Goal: Information Seeking & Learning: Learn about a topic

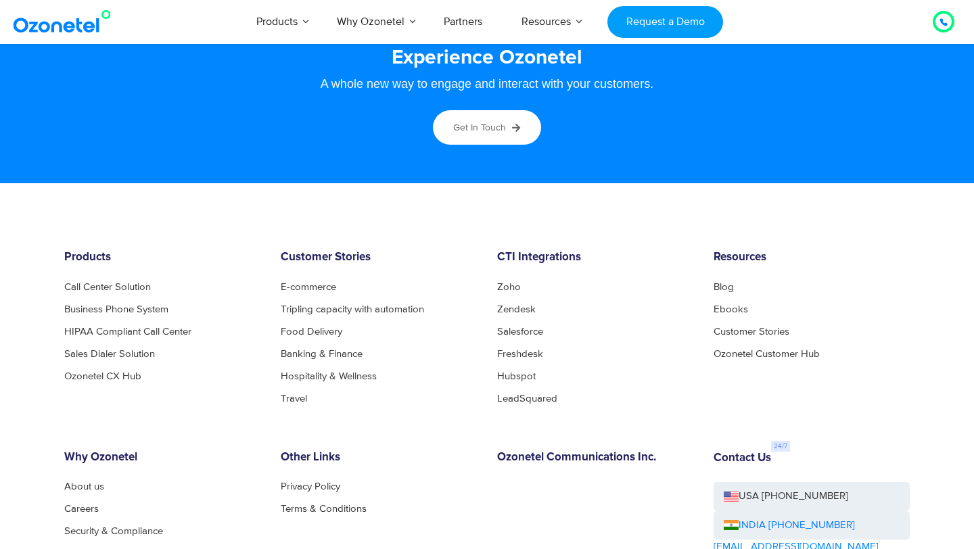
scroll to position [7215, 0]
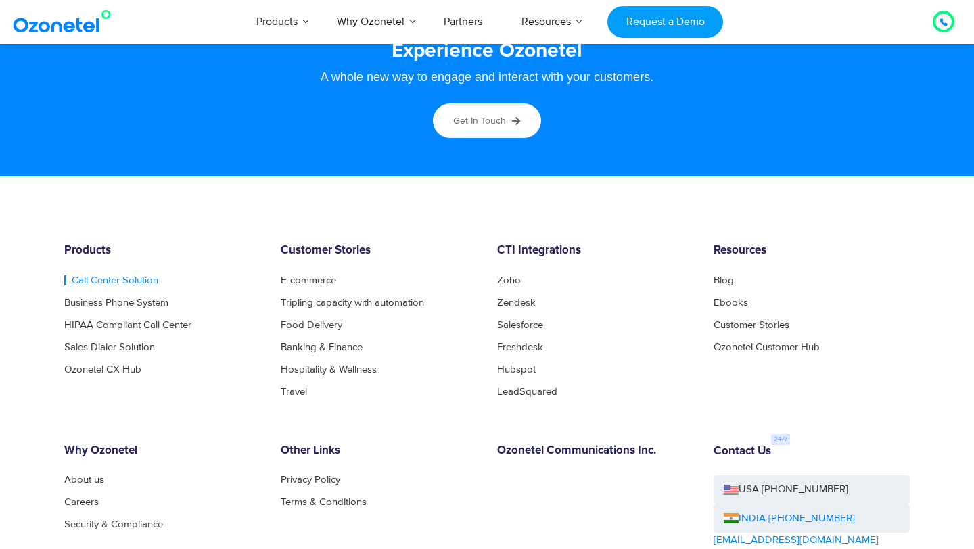
click at [127, 285] on link "Call Center Solution" at bounding box center [111, 280] width 94 height 10
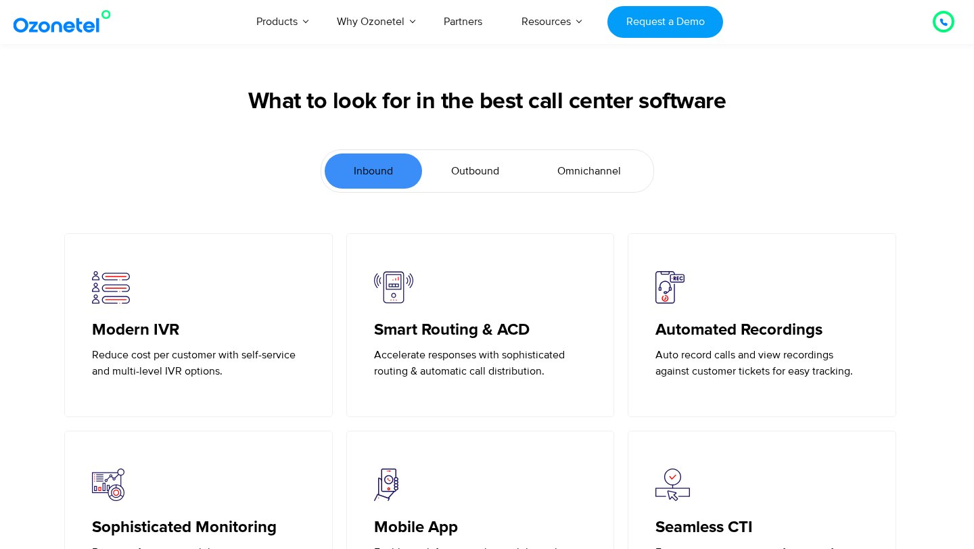
scroll to position [2921, 0]
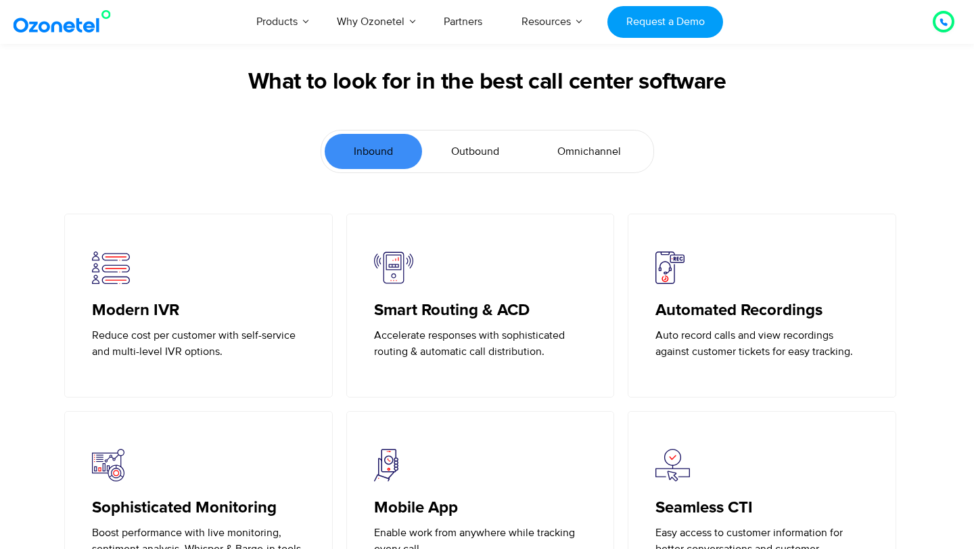
click at [475, 151] on span "Outbound" at bounding box center [475, 151] width 48 height 16
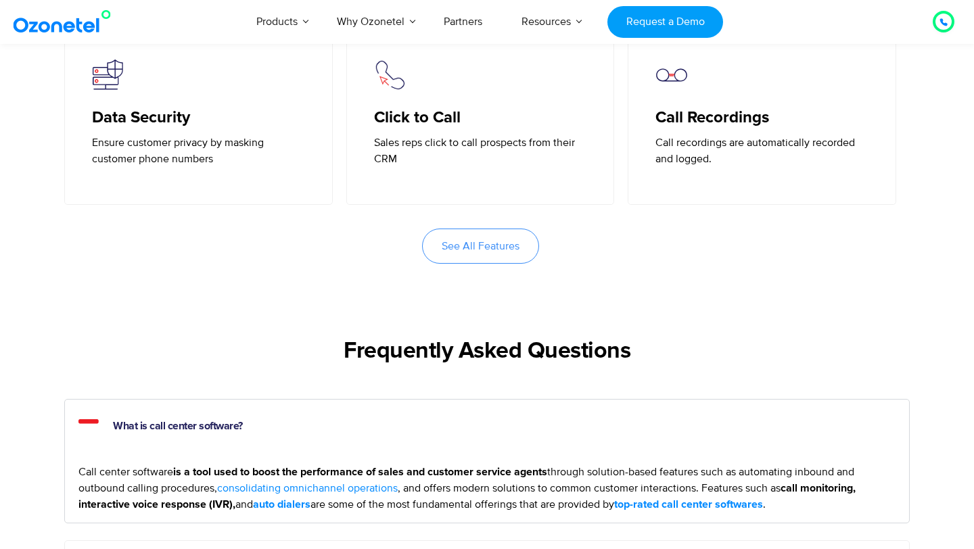
scroll to position [3317, 0]
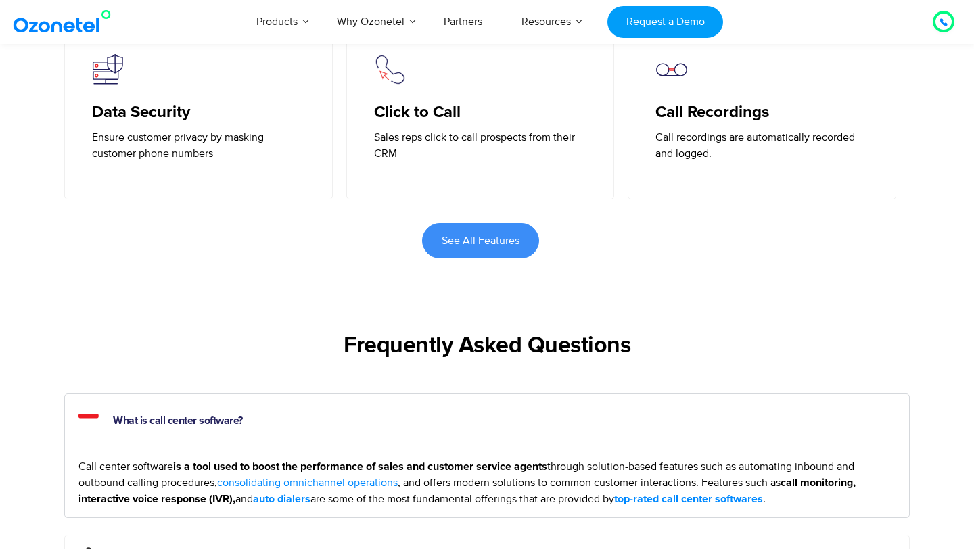
click at [481, 239] on span "See All Features" at bounding box center [481, 240] width 78 height 11
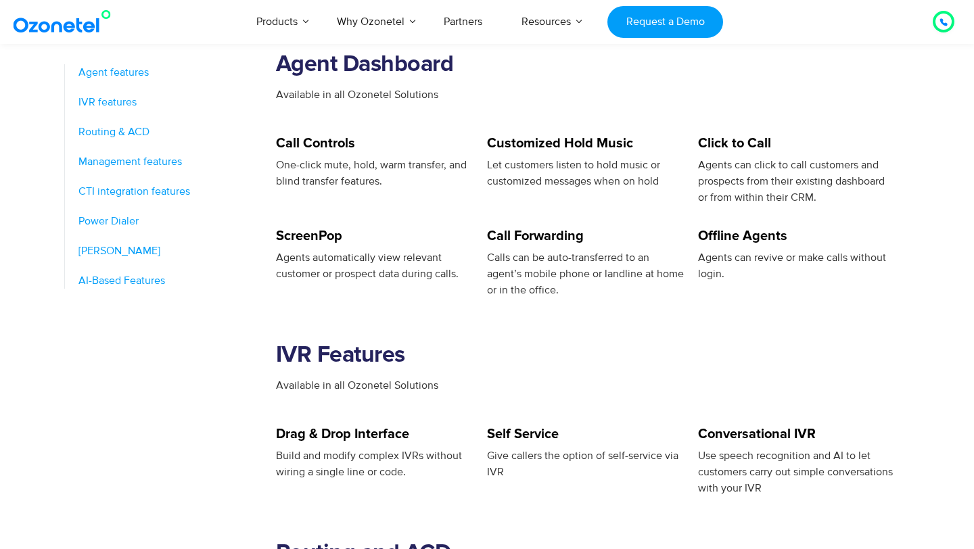
scroll to position [595, 0]
click at [113, 72] on span "Agent features" at bounding box center [113, 72] width 70 height 16
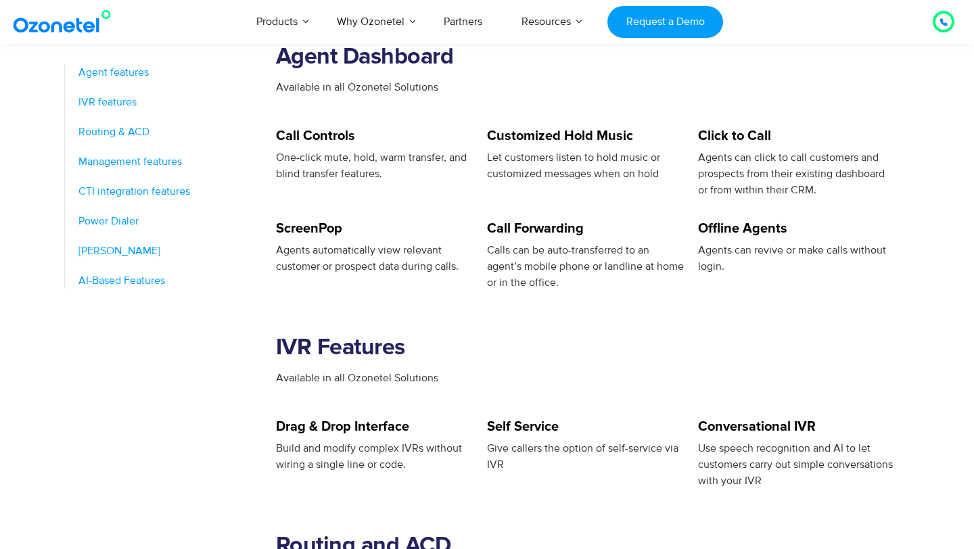
click at [95, 72] on span "Agent features" at bounding box center [113, 72] width 70 height 16
click at [102, 96] on span "IVR features" at bounding box center [107, 102] width 58 height 16
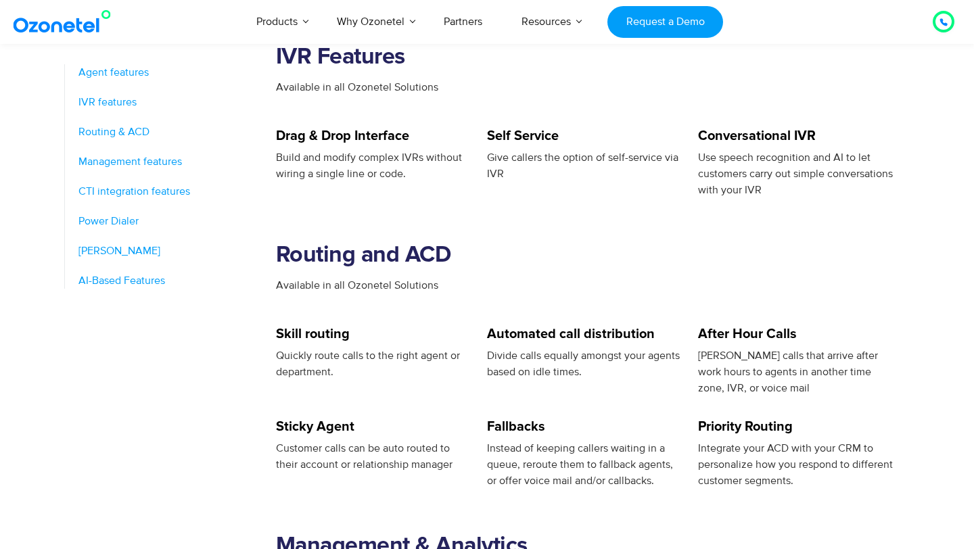
click at [116, 78] on span "Agent features" at bounding box center [113, 72] width 70 height 16
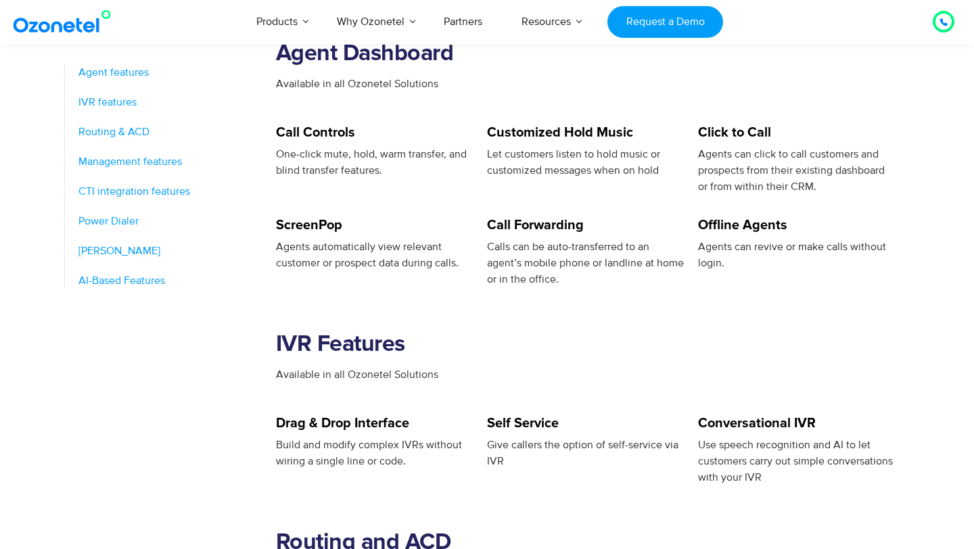
scroll to position [603, 0]
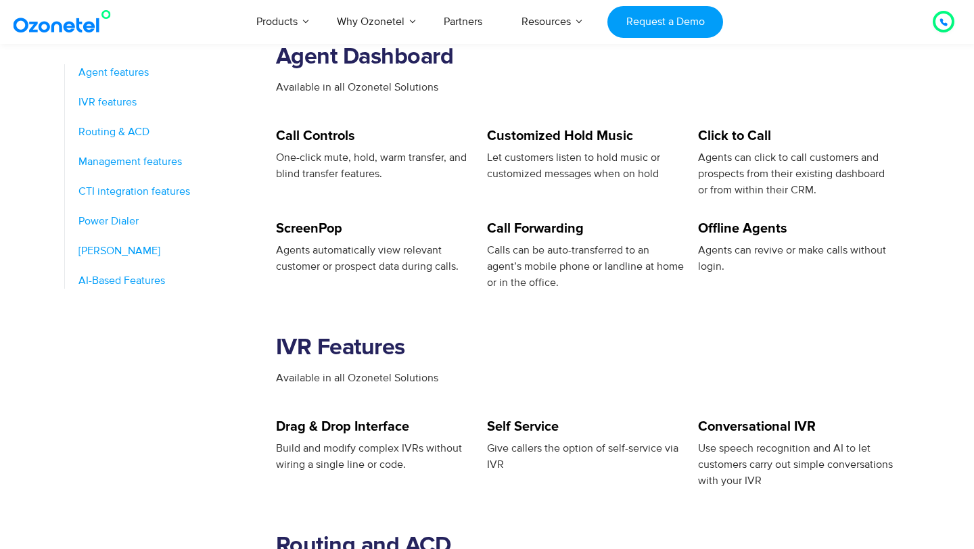
click at [157, 192] on span "CTI integration features" at bounding box center [134, 191] width 112 height 16
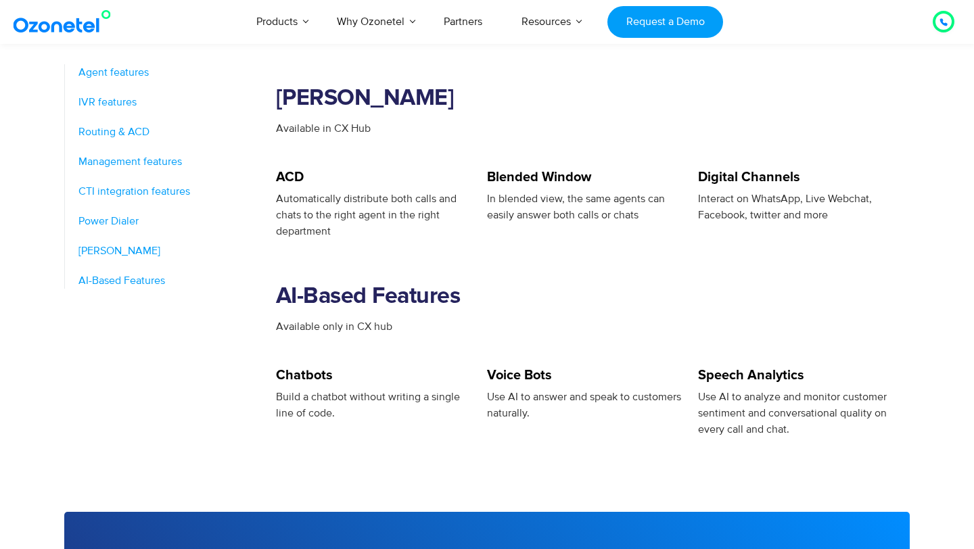
scroll to position [2055, 0]
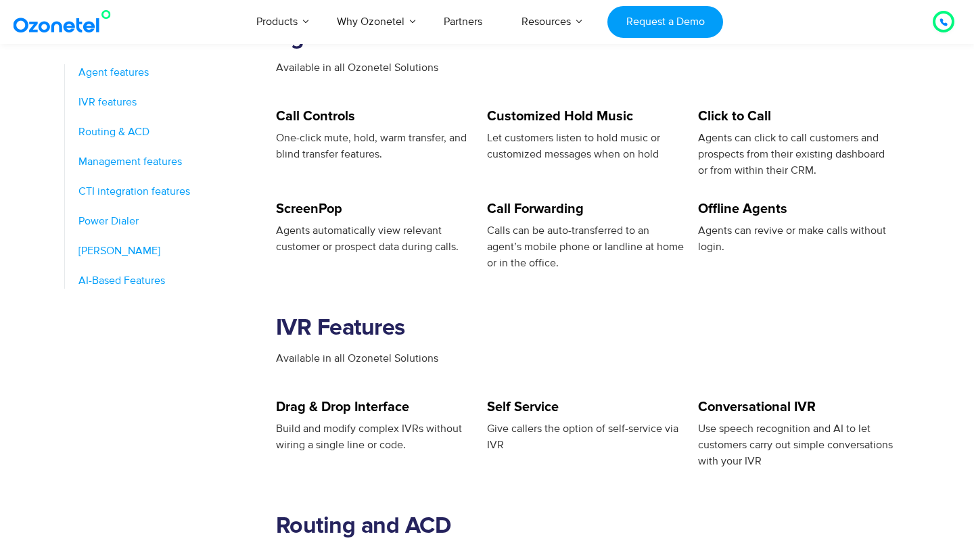
scroll to position [603, 0]
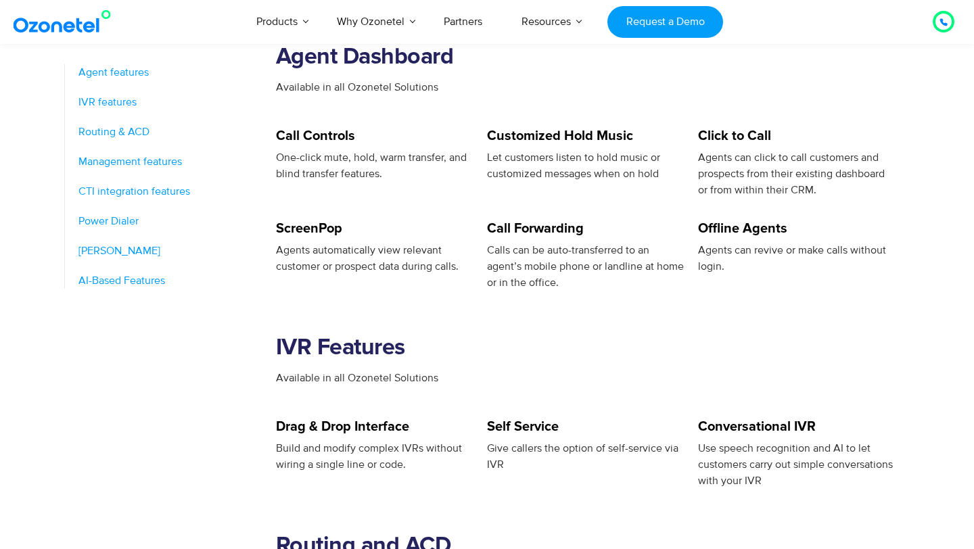
scroll to position [595, 0]
